Goal: Find specific page/section: Find specific page/section

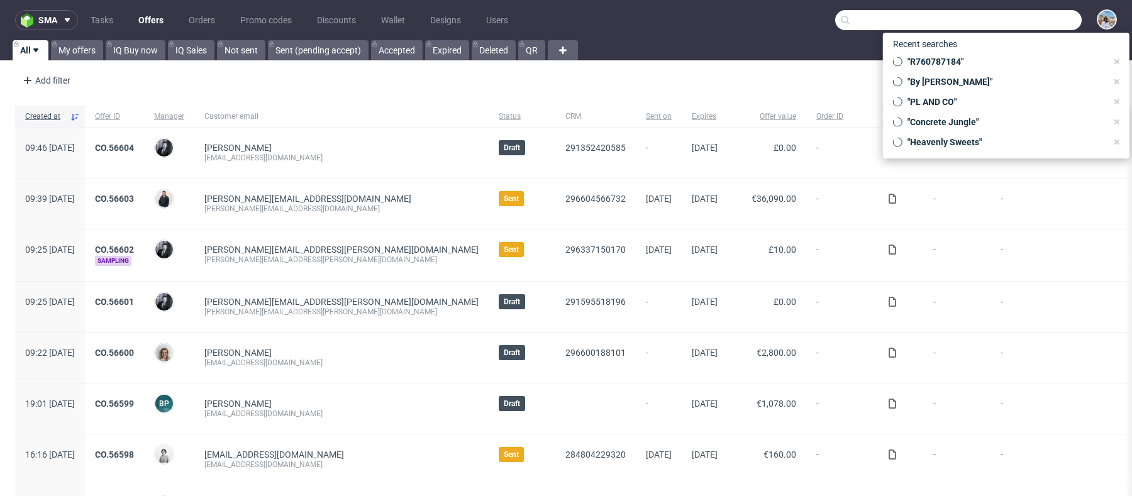
click at [1005, 24] on input "text" at bounding box center [958, 20] width 247 height 20
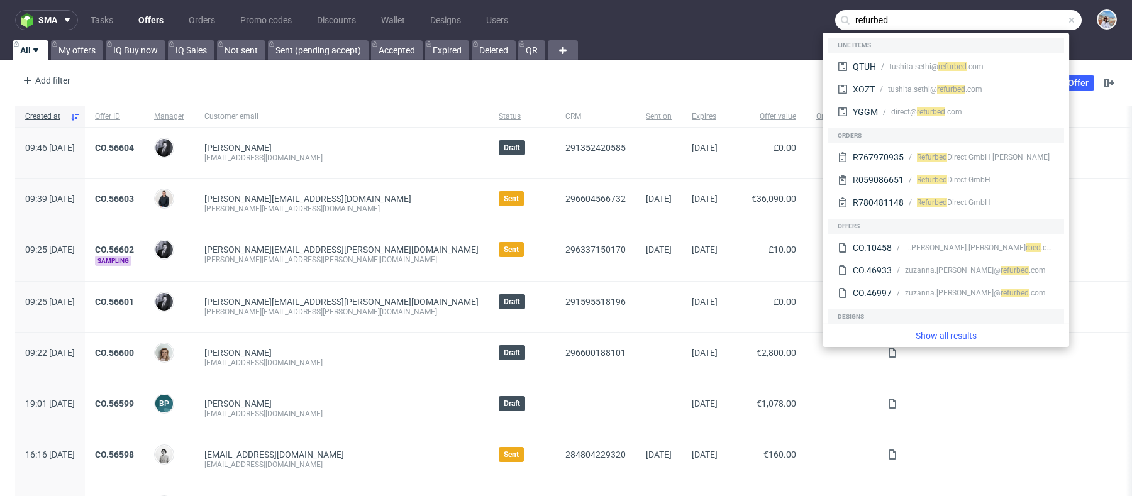
type input "refurbed"
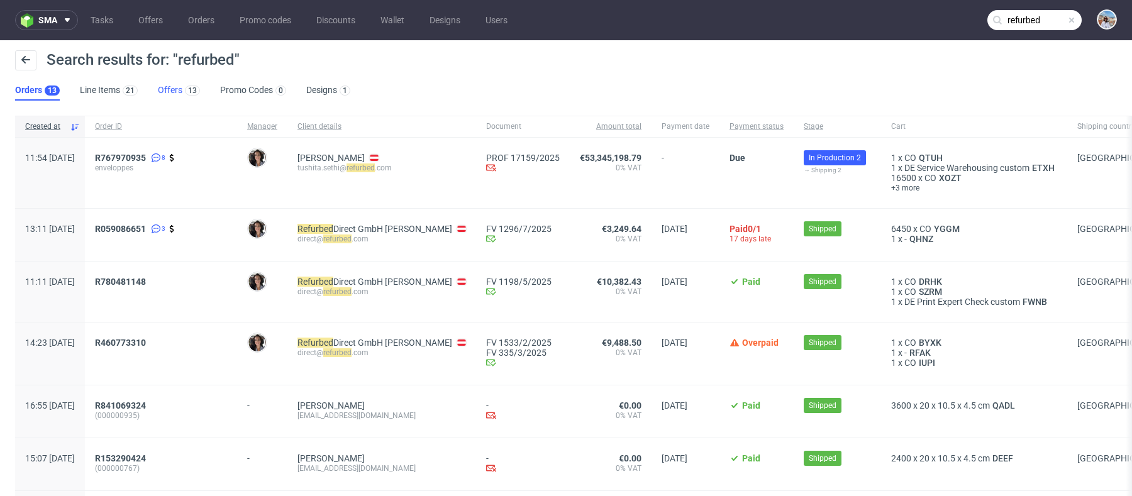
click at [166, 91] on link "Offers 13" at bounding box center [179, 91] width 42 height 20
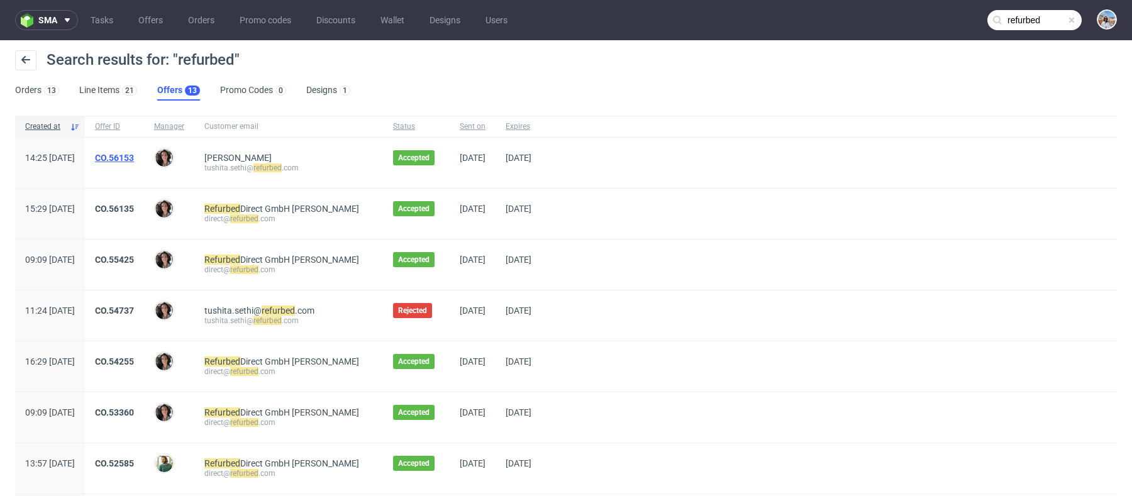
click at [134, 159] on link "CO.56153" at bounding box center [114, 158] width 39 height 10
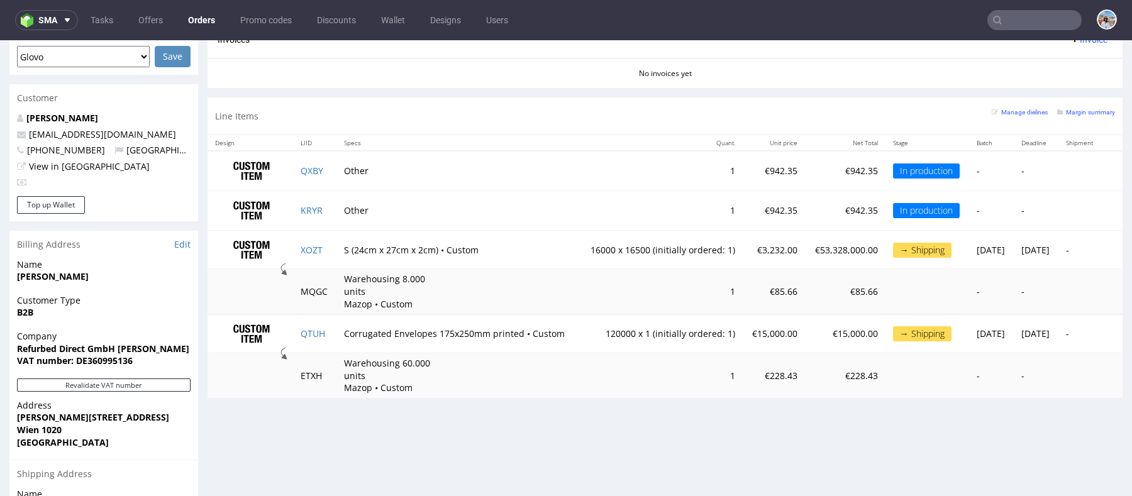
scroll to position [595, 0]
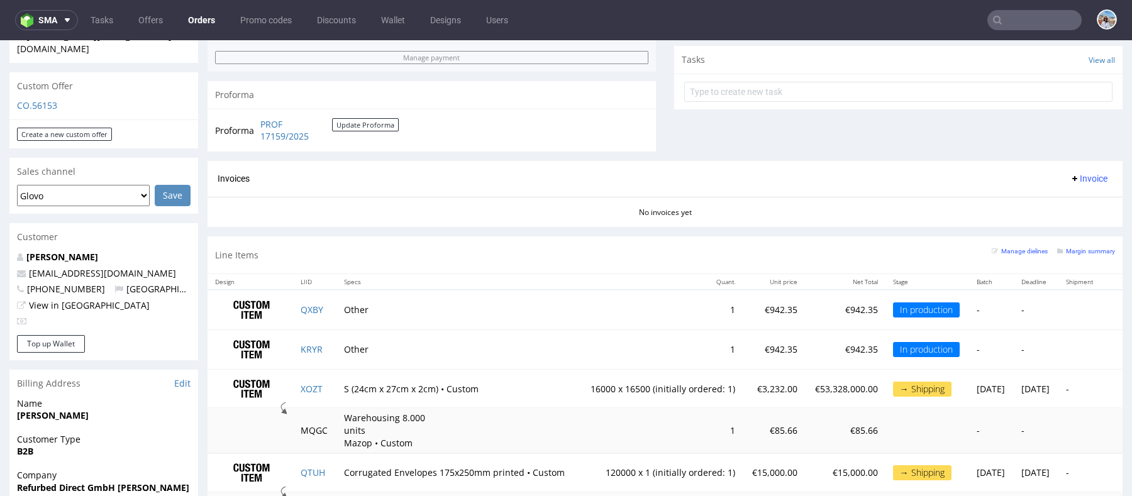
scroll to position [519, 0]
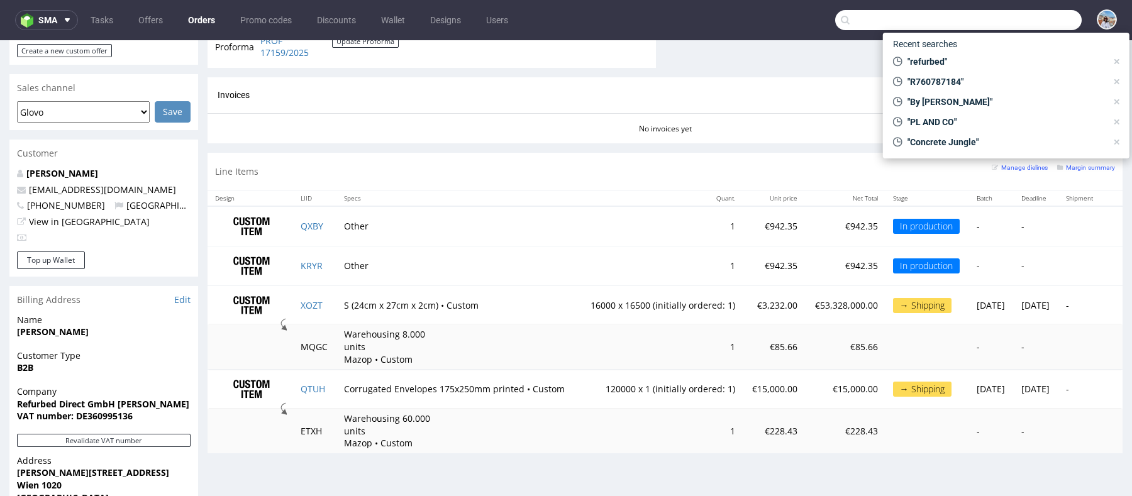
click at [1024, 24] on input "text" at bounding box center [958, 20] width 247 height 20
paste input "Ordipol sp. z o.o."
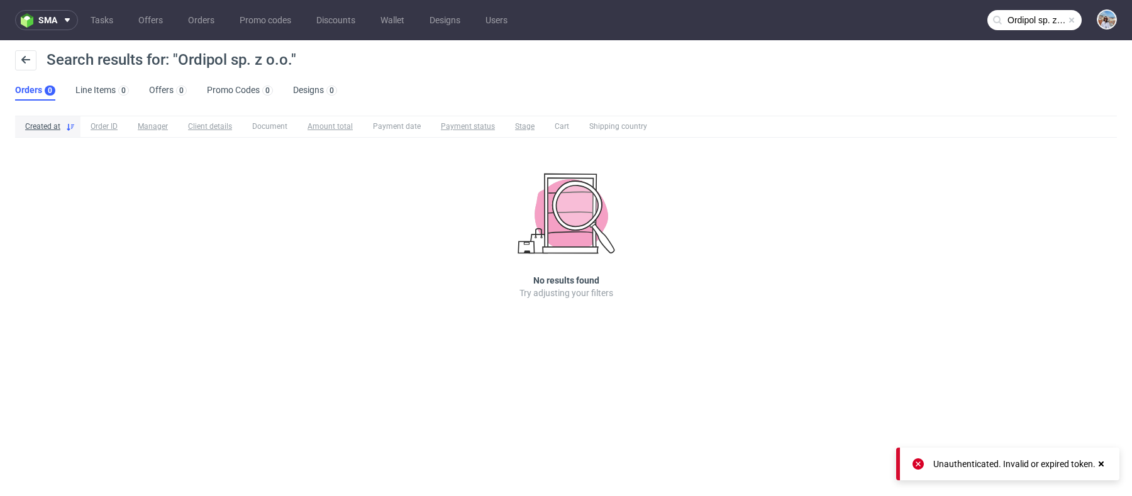
click at [1061, 13] on input "Ordipol sp. z o.o." at bounding box center [1035, 20] width 94 height 20
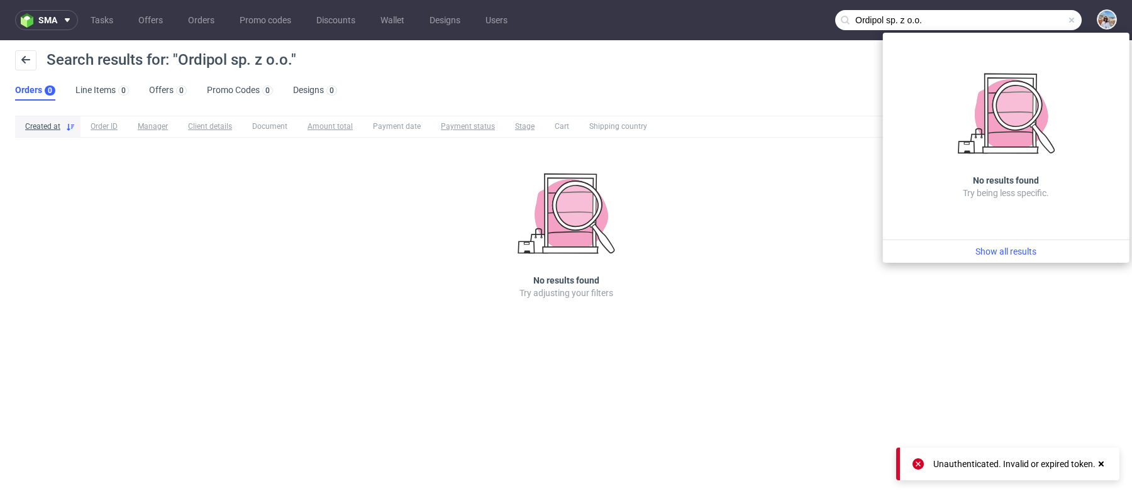
drag, startPoint x: 977, startPoint y: 29, endPoint x: 886, endPoint y: 26, distance: 90.6
click at [886, 26] on input "Ordipol sp. z o.o." at bounding box center [958, 20] width 247 height 20
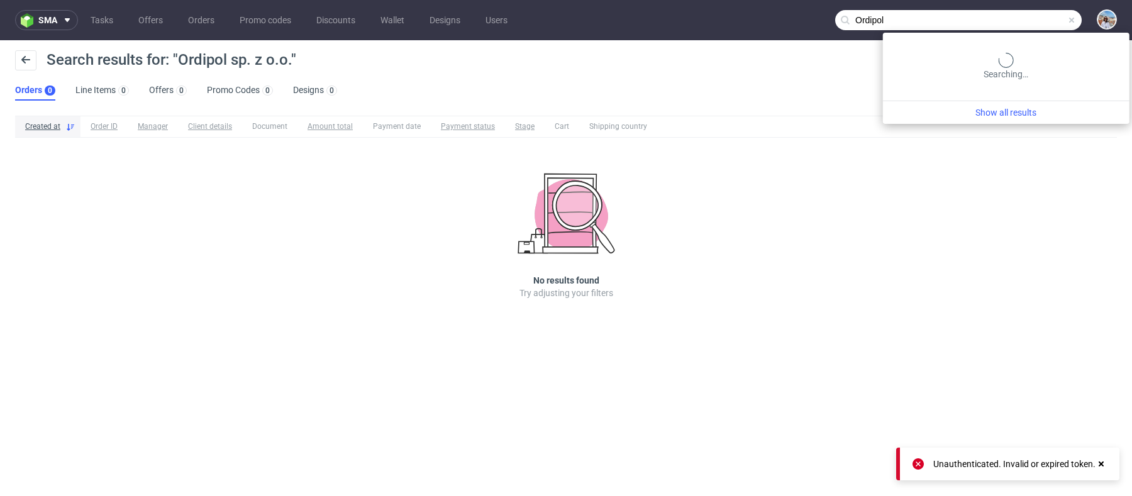
type input "Ordipol"
click at [1050, 15] on input "Ordipol" at bounding box center [958, 20] width 247 height 20
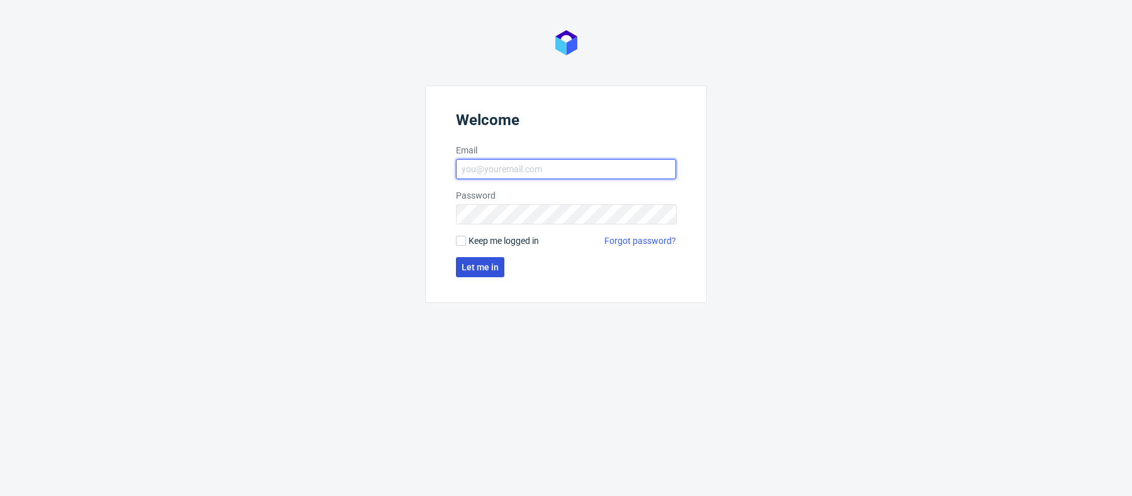
type input "[PERSON_NAME][EMAIL_ADDRESS][PERSON_NAME][DOMAIN_NAME]"
click at [484, 264] on span "Let me in" at bounding box center [480, 267] width 37 height 9
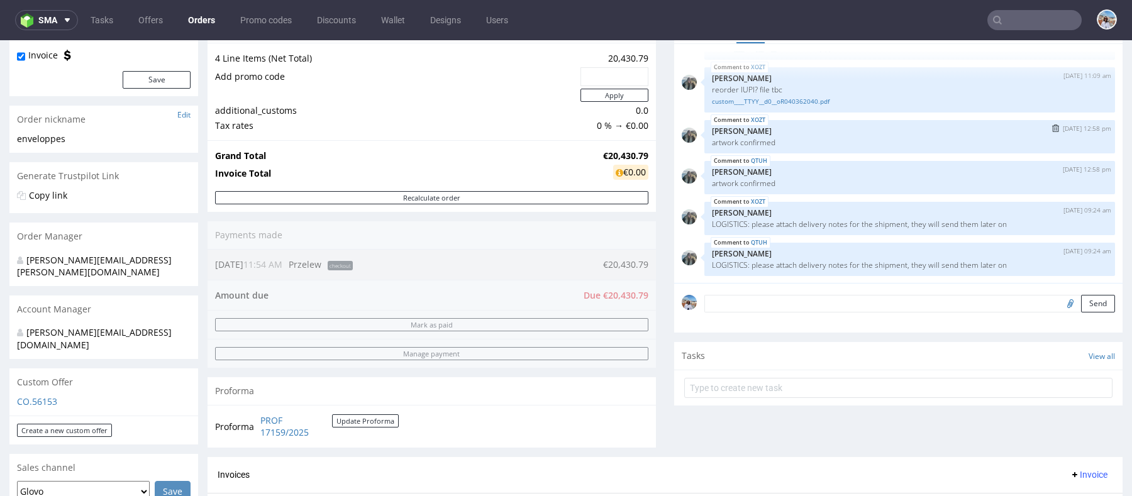
scroll to position [238, 0]
